Goal: Task Accomplishment & Management: Use online tool/utility

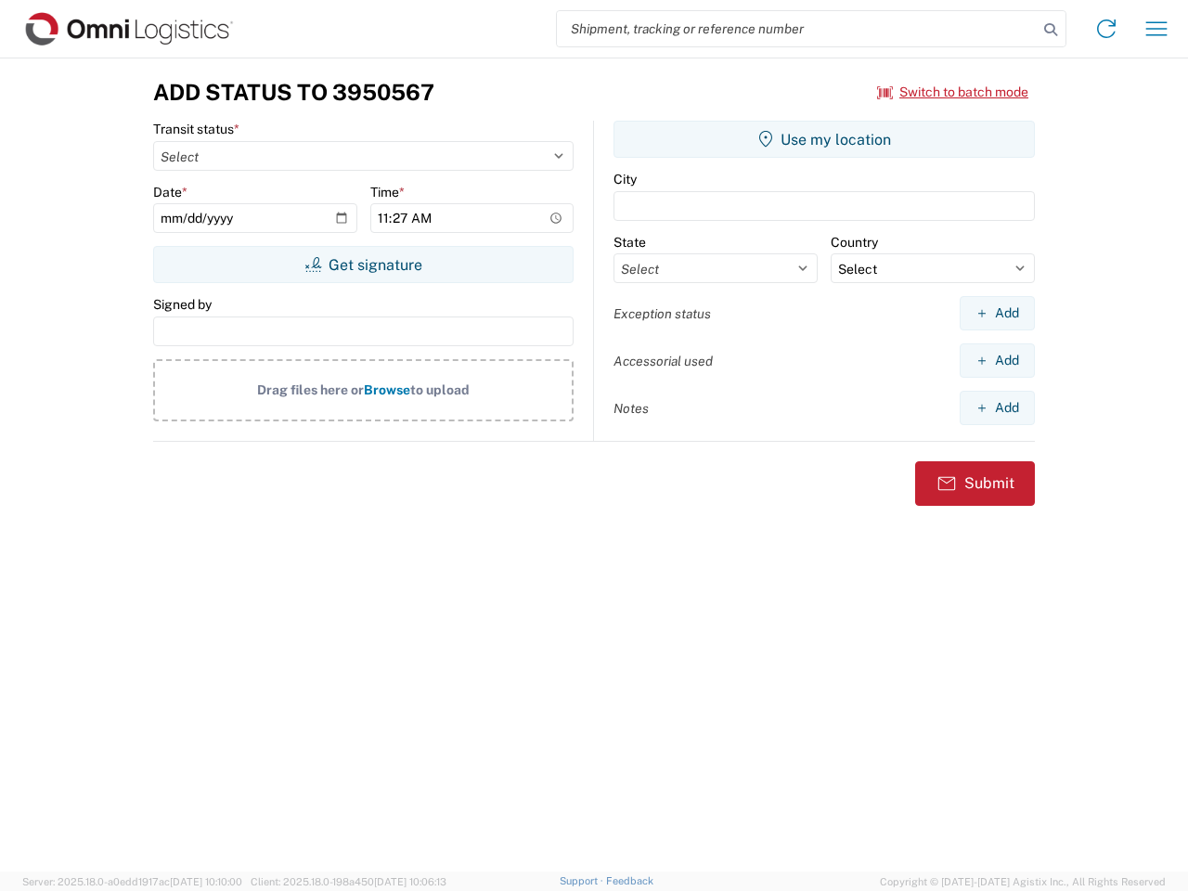
click at [797, 29] on input "search" at bounding box center [797, 28] width 481 height 35
click at [1051, 30] on icon at bounding box center [1051, 30] width 26 height 26
click at [1106, 29] on icon at bounding box center [1107, 29] width 30 height 30
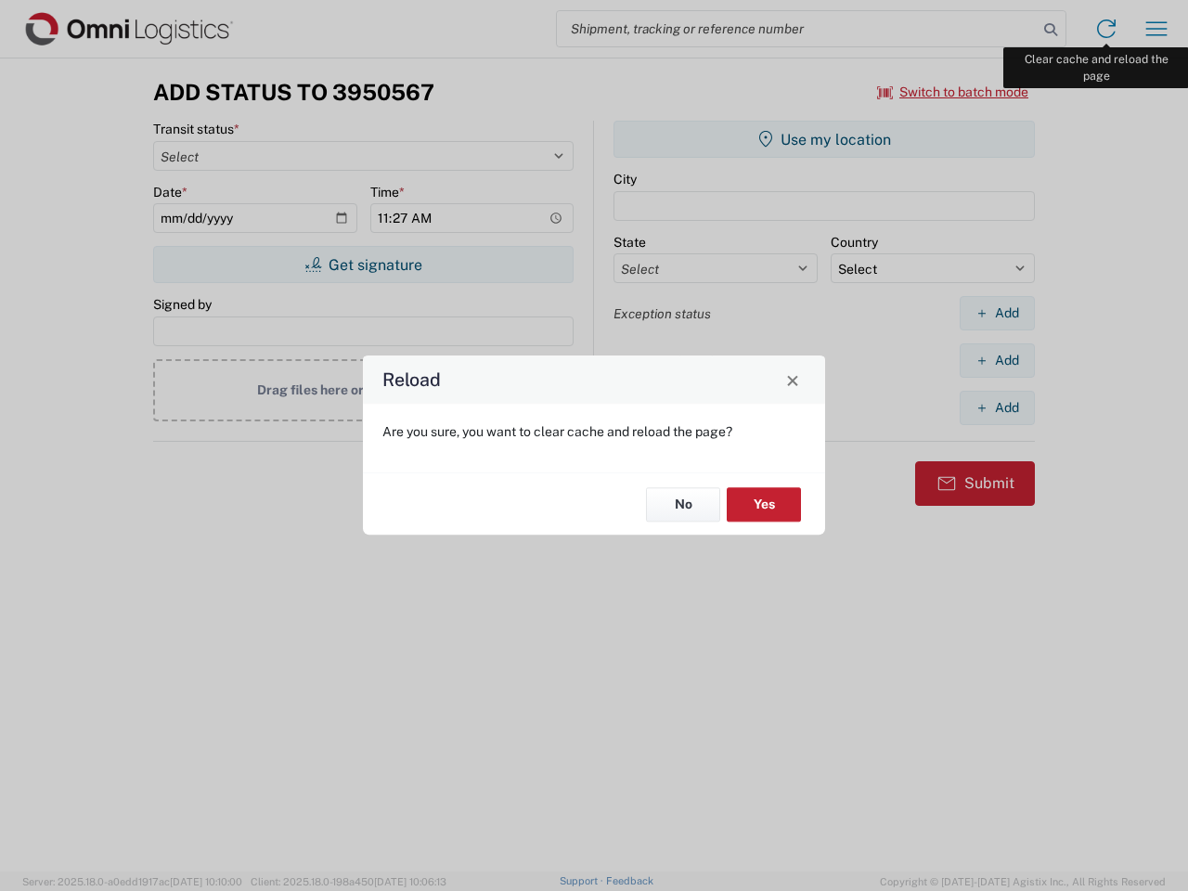
click at [1157, 29] on div "Reload Are you sure, you want to clear cache and reload the page? No Yes" at bounding box center [594, 445] width 1188 height 891
click at [953, 92] on div "Reload Are you sure, you want to clear cache and reload the page? No Yes" at bounding box center [594, 445] width 1188 height 891
click at [363, 265] on div "Reload Are you sure, you want to clear cache and reload the page? No Yes" at bounding box center [594, 445] width 1188 height 891
click at [824, 139] on div "Reload Are you sure, you want to clear cache and reload the page? No Yes" at bounding box center [594, 445] width 1188 height 891
click at [997, 313] on div "Reload Are you sure, you want to clear cache and reload the page? No Yes" at bounding box center [594, 445] width 1188 height 891
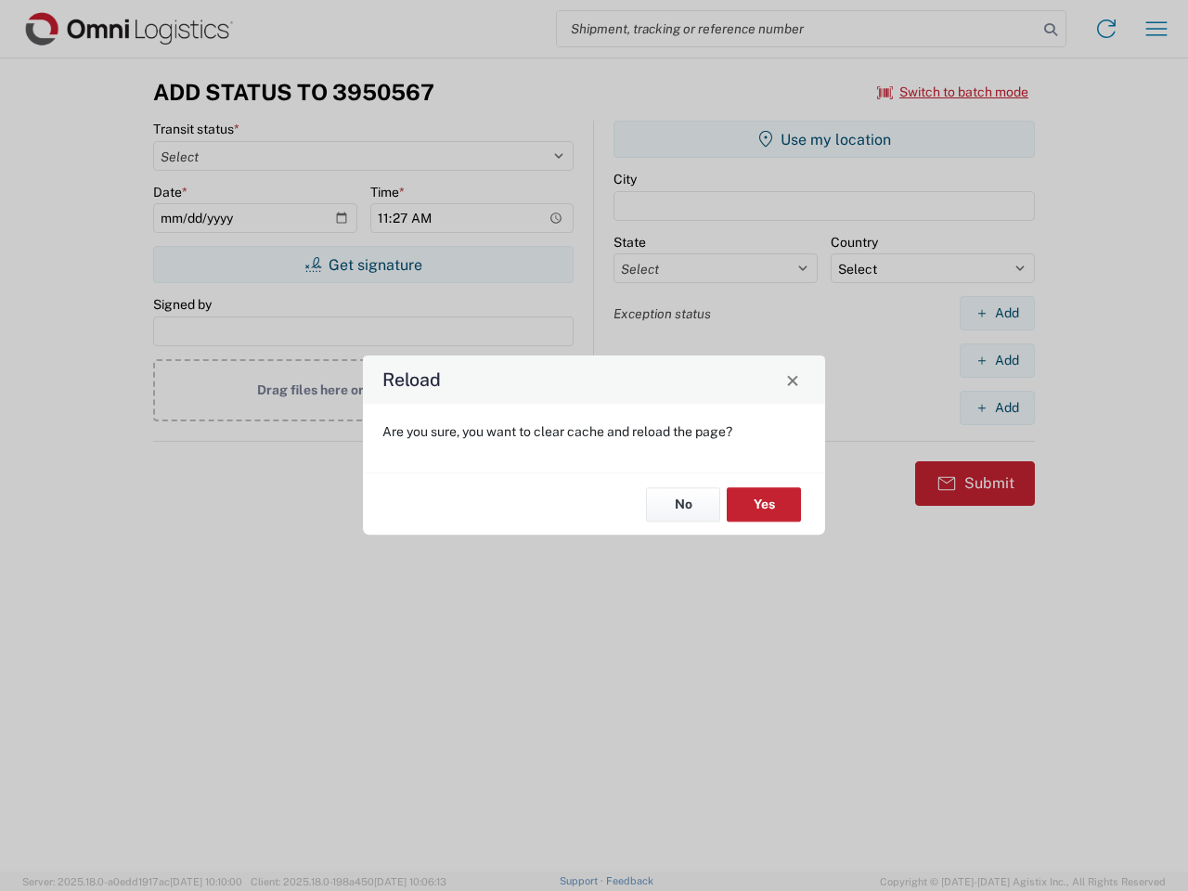
click at [997, 360] on div "Reload Are you sure, you want to clear cache and reload the page? No Yes" at bounding box center [594, 445] width 1188 height 891
click at [997, 407] on div "Reload Are you sure, you want to clear cache and reload the page? No Yes" at bounding box center [594, 445] width 1188 height 891
